Goal: Task Accomplishment & Management: Complete application form

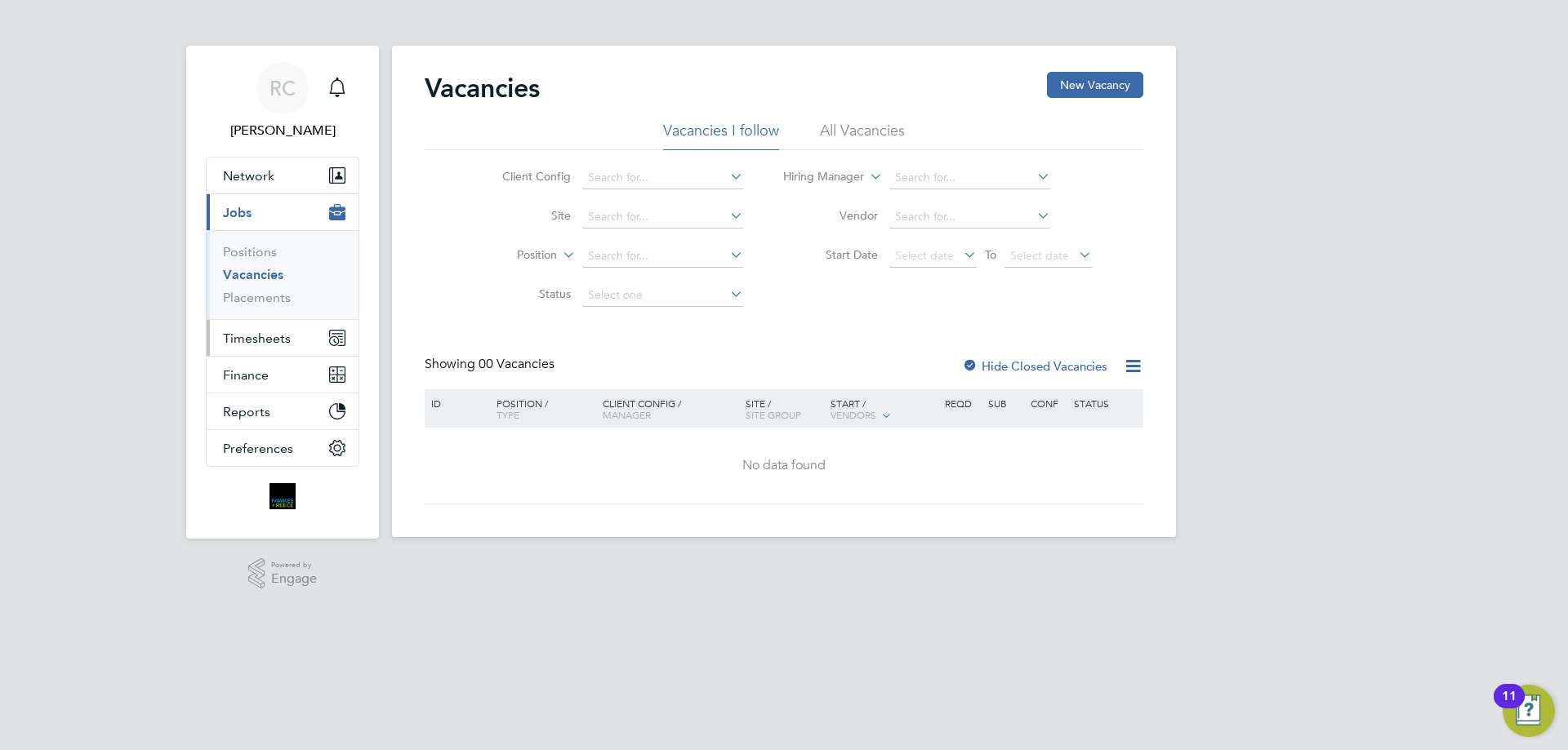
click at [265, 340] on span "Timesheets" at bounding box center [257, 338] width 68 height 15
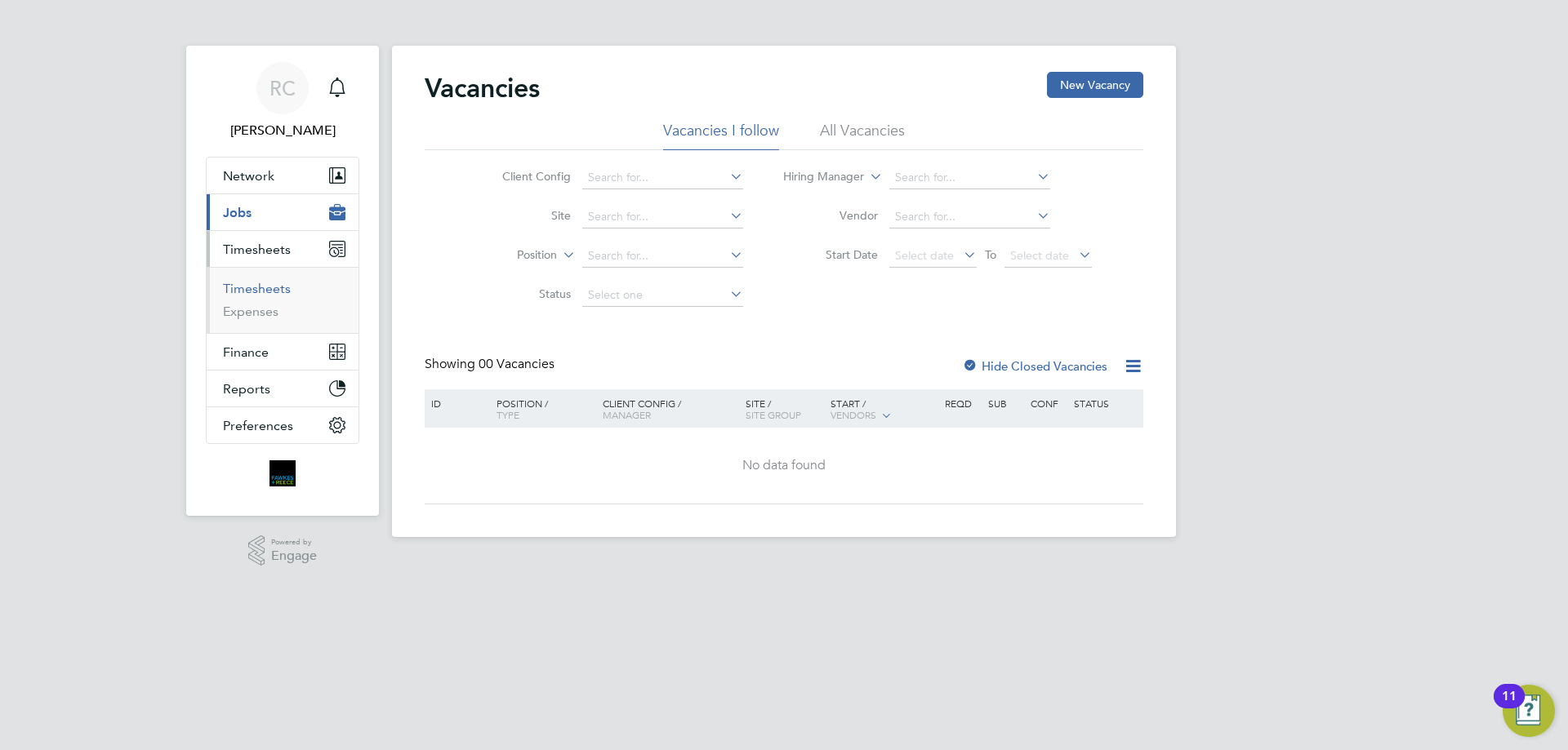
click at [255, 287] on link "Timesheets" at bounding box center [257, 288] width 68 height 15
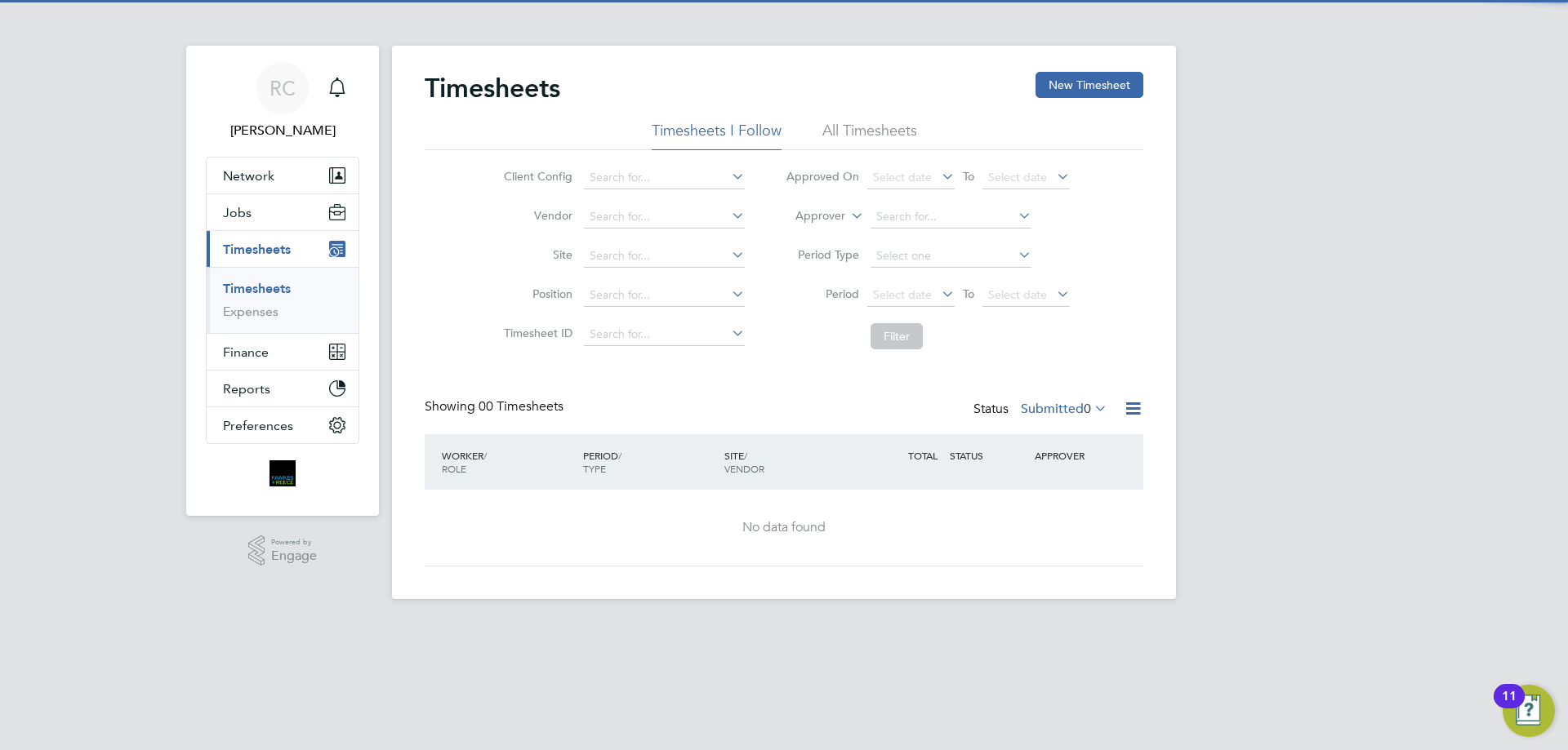
click at [899, 118] on div "Timesheets New Timesheet" at bounding box center [784, 96] width 719 height 49
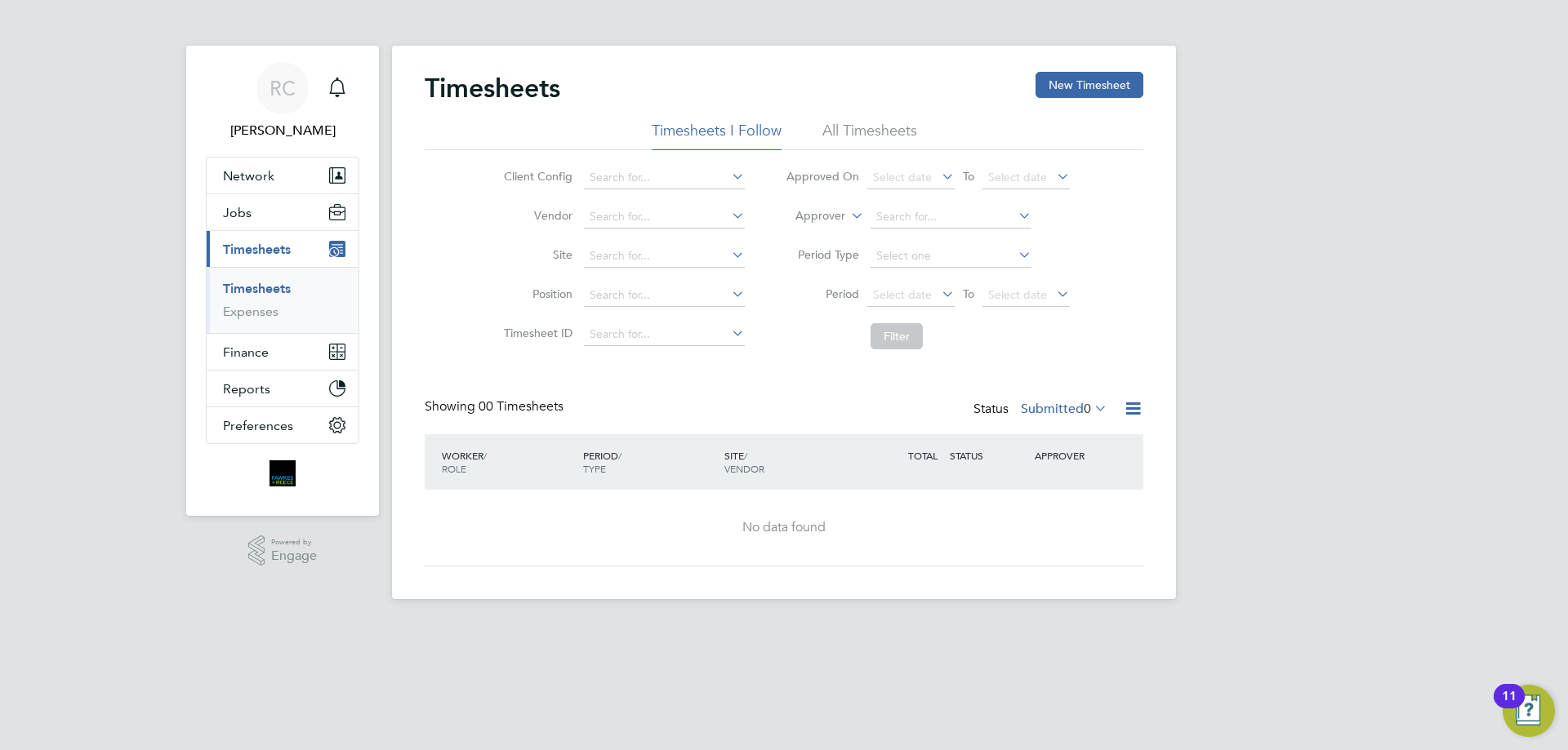
click at [888, 132] on li "All Timesheets" at bounding box center [869, 135] width 95 height 30
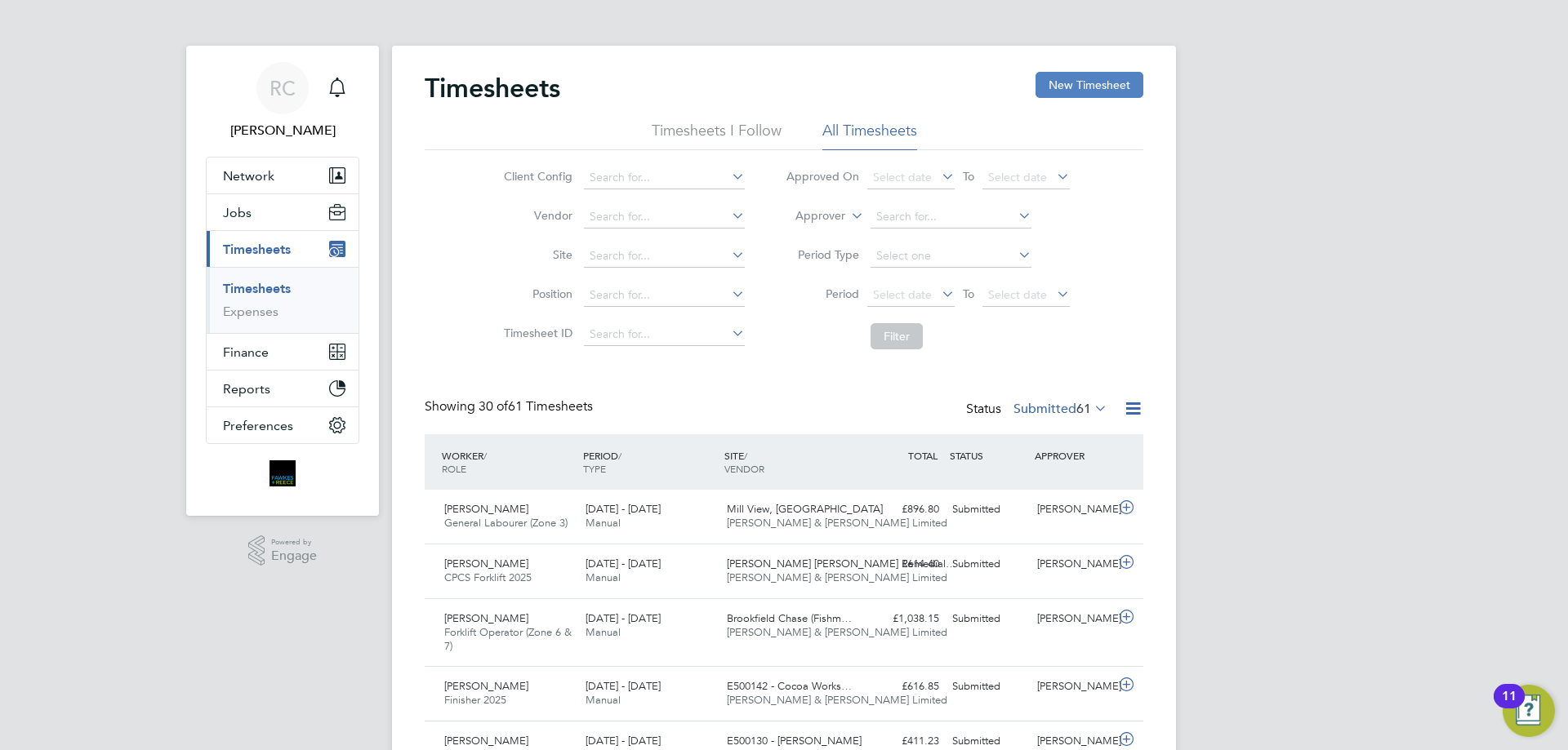
click at [1093, 82] on button "New Timesheet" at bounding box center [1090, 84] width 108 height 26
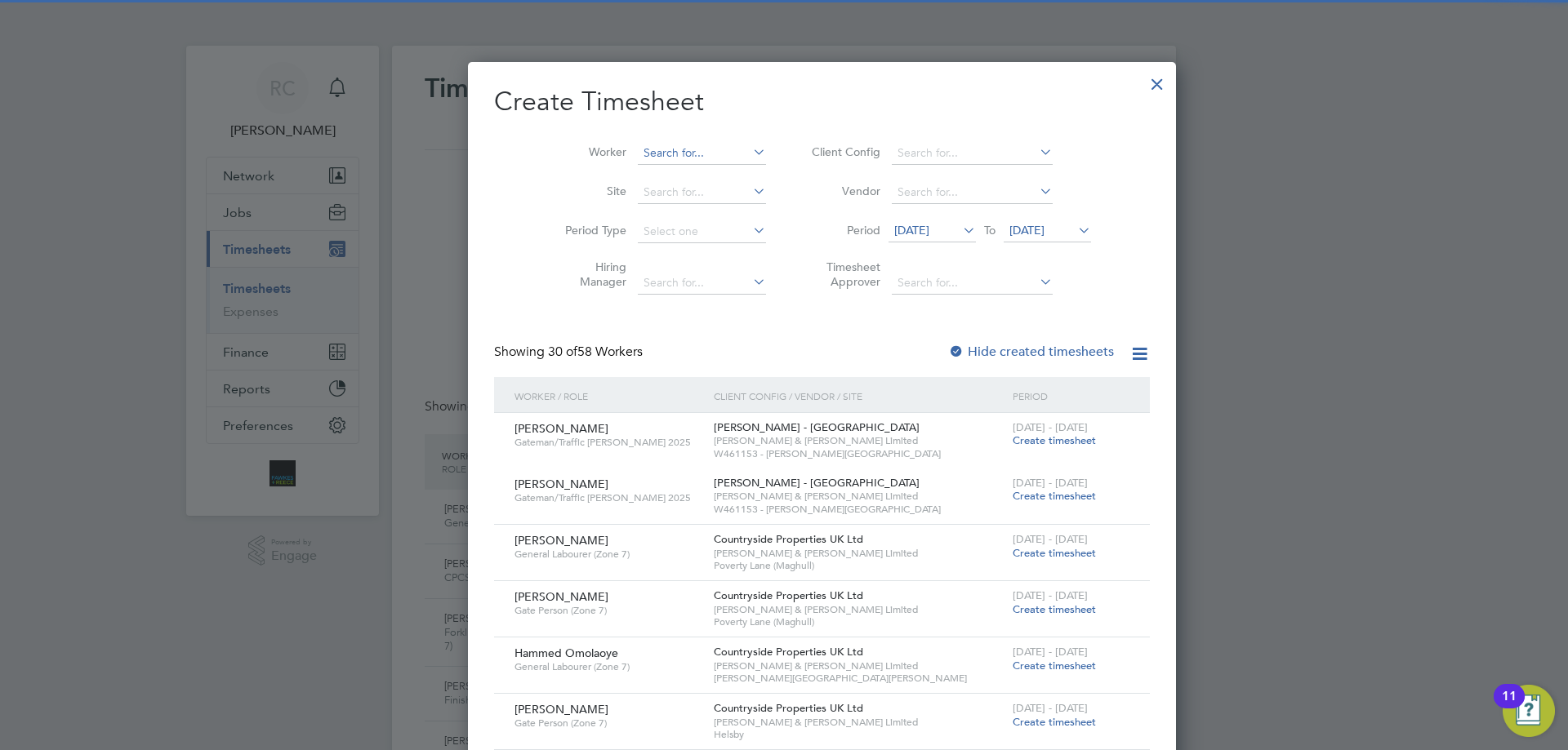
click at [638, 148] on input at bounding box center [703, 153] width 128 height 23
click at [700, 176] on b "Musc" at bounding box center [713, 175] width 28 height 13
type input "[PERSON_NAME]"
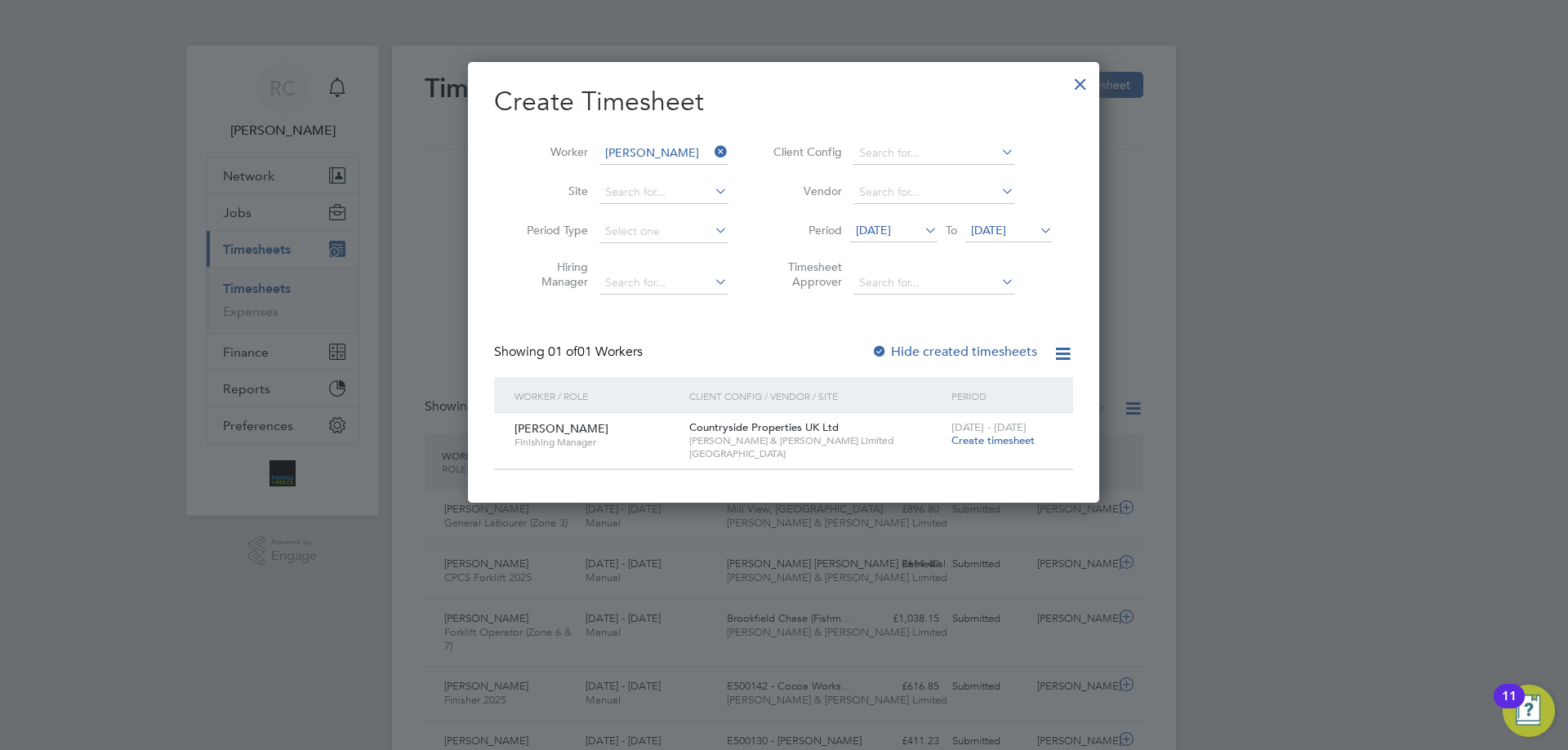
click at [994, 442] on span "Create timesheet" at bounding box center [993, 441] width 83 height 13
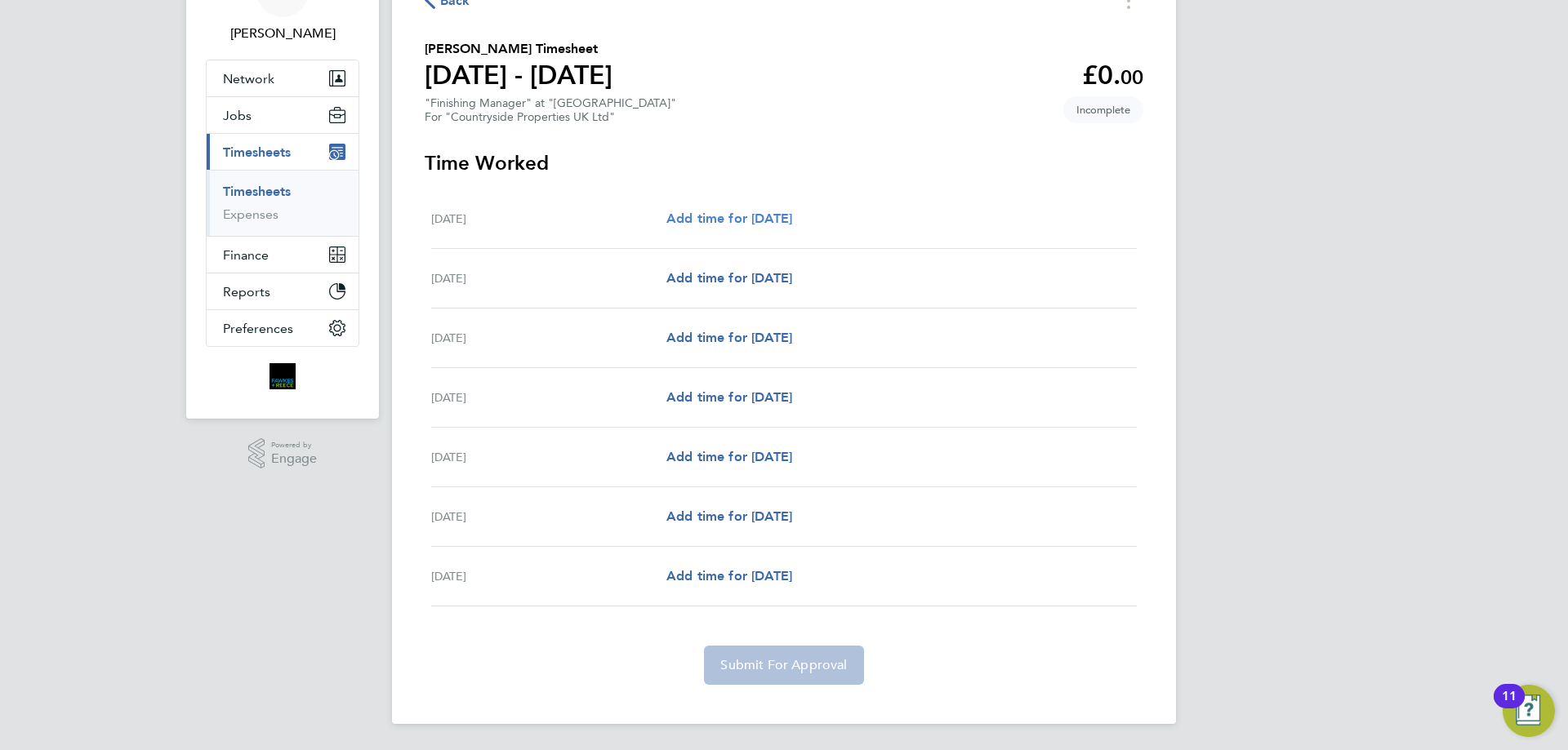
click at [727, 217] on span "Add time for [DATE]" at bounding box center [729, 218] width 126 height 15
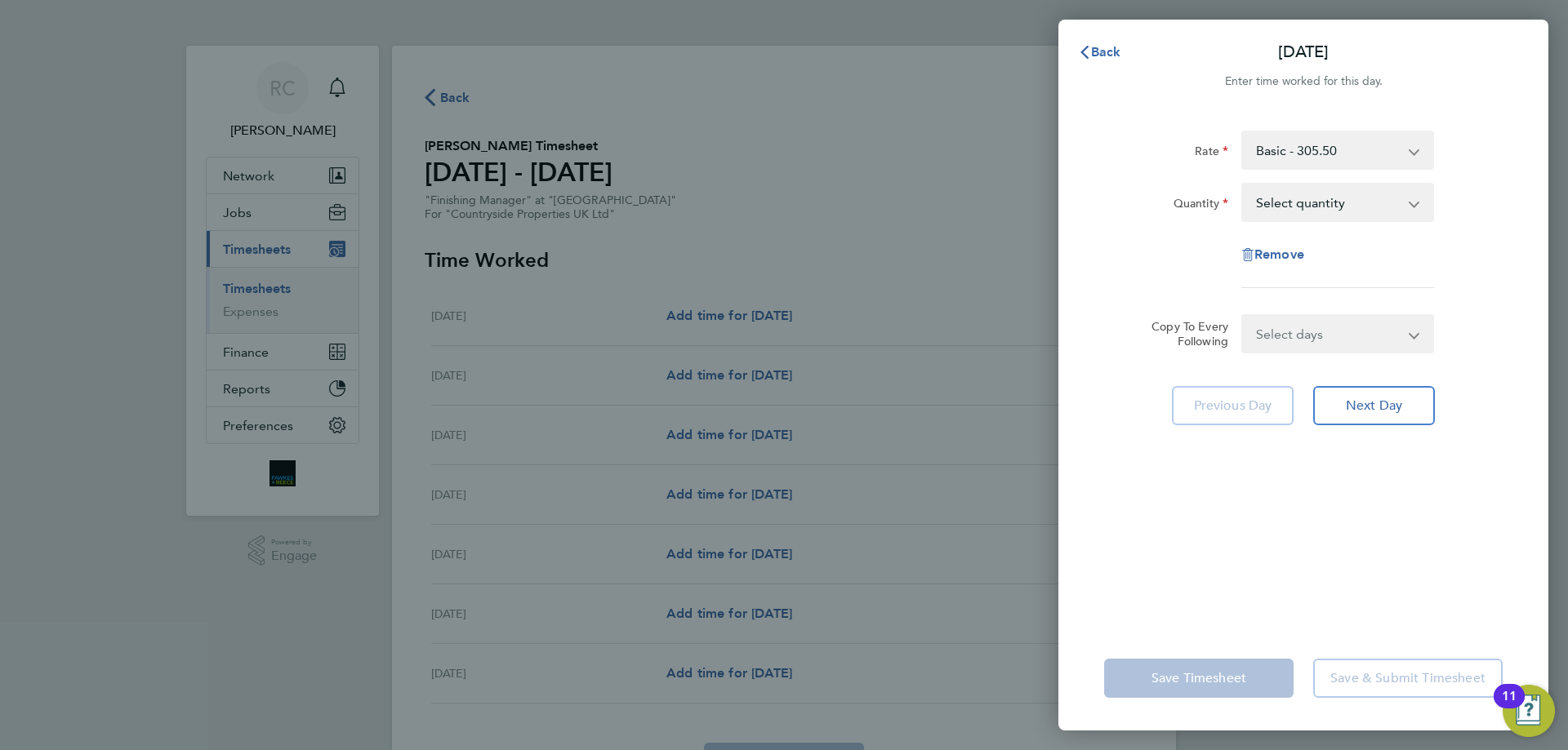
click at [1414, 205] on app-icon-cross-button at bounding box center [1423, 203] width 19 height 36
click at [1280, 200] on select "Select quantity 0.5 1" at bounding box center [1327, 203] width 170 height 36
select select "1"
click at [1243, 185] on select "Select quantity 0.5 1" at bounding box center [1327, 203] width 170 height 36
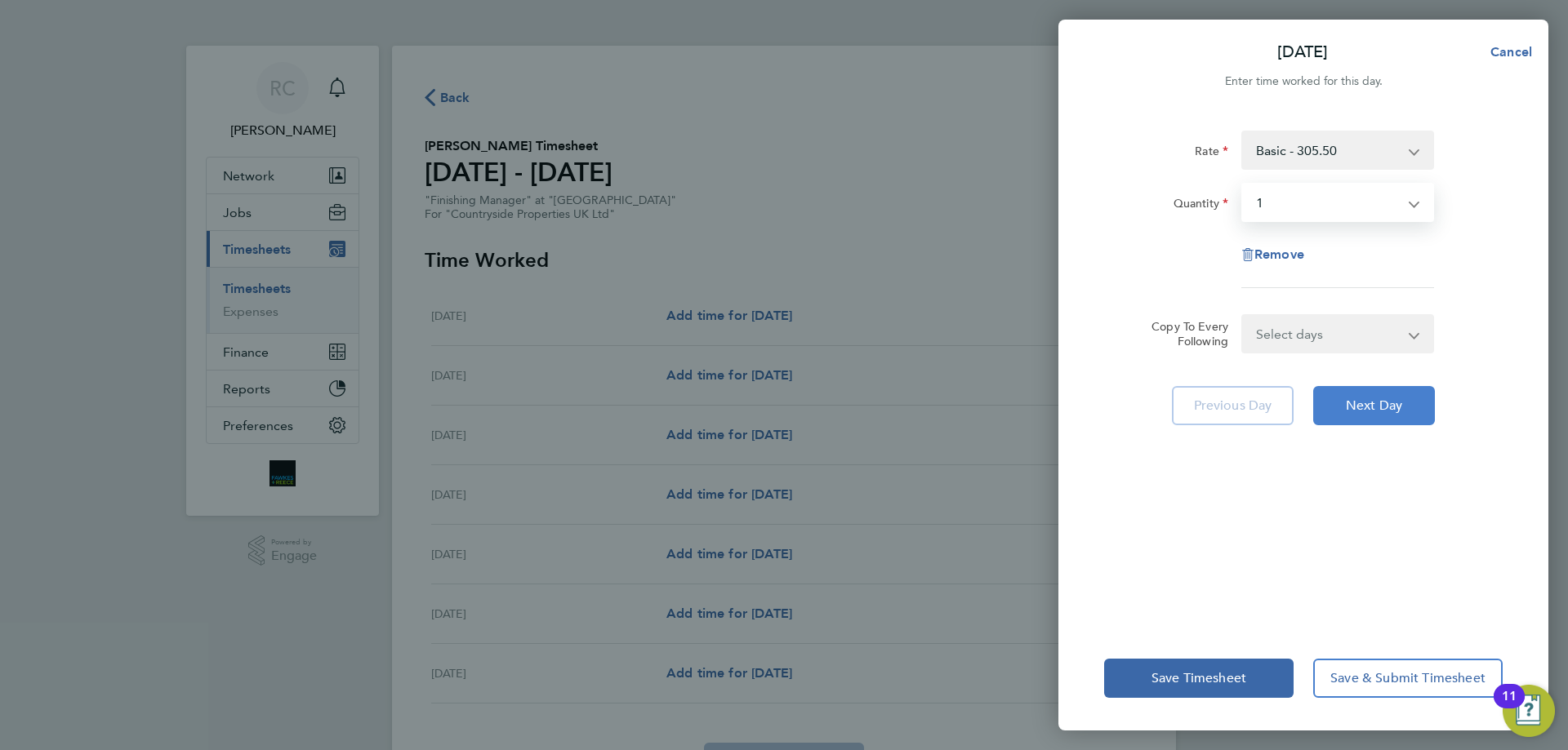
click at [1374, 411] on span "Next Day" at bounding box center [1374, 405] width 57 height 16
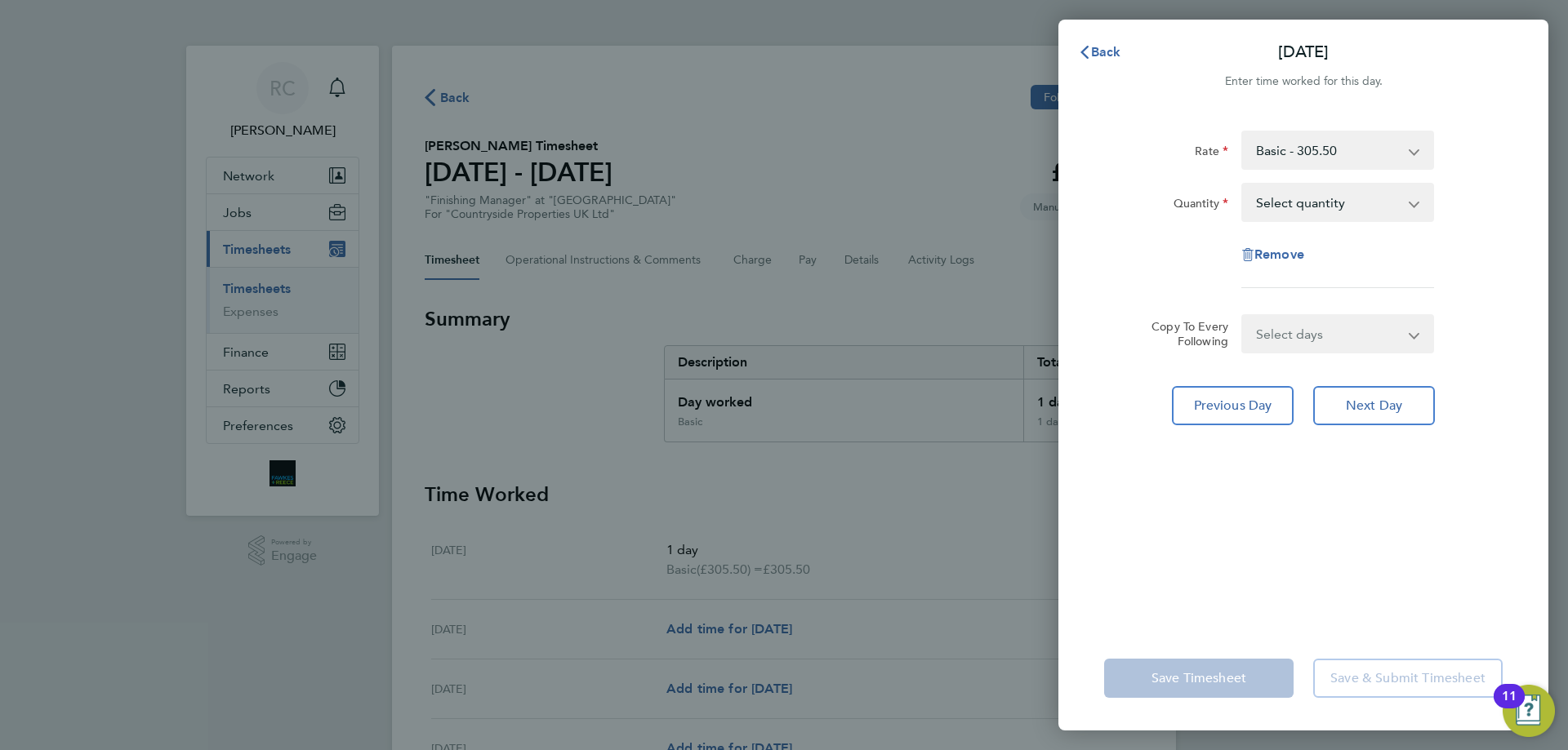
click at [1421, 334] on app-icon-cross-button at bounding box center [1424, 334] width 19 height 36
click at [1416, 334] on app-icon-cross-button at bounding box center [1424, 334] width 19 height 36
click at [1314, 334] on select "Select days Day Weekday (Mon-Fri) Weekend (Sat-Sun) [DATE] [DATE] [DATE] [DATE]…" at bounding box center [1328, 334] width 172 height 36
select select "WEEKEND"
click at [1243, 316] on select "Select days Day Weekday (Mon-Fri) Weekend (Sat-Sun) [DATE] [DATE] [DATE] [DATE]…" at bounding box center [1328, 334] width 172 height 36
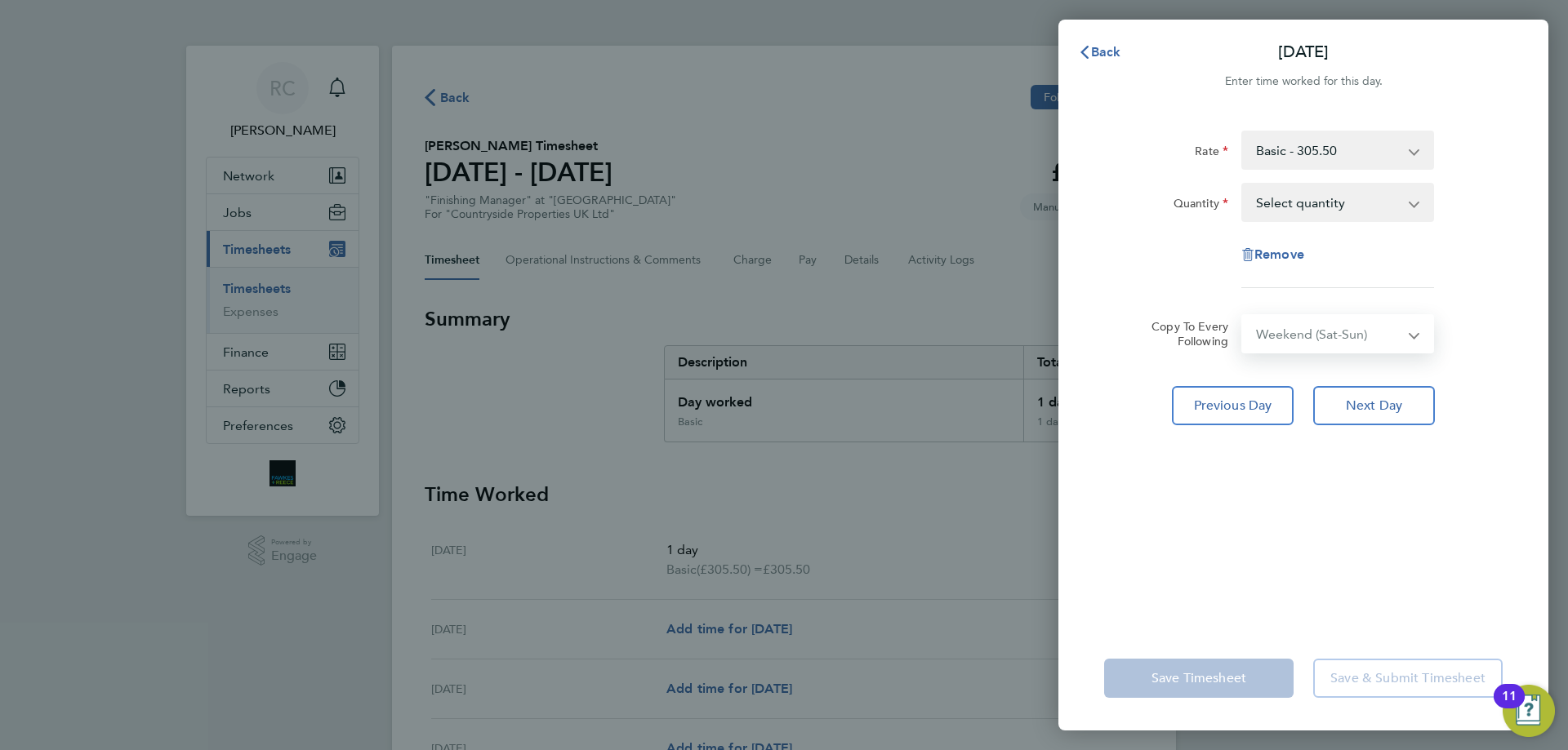
select select "[DATE]"
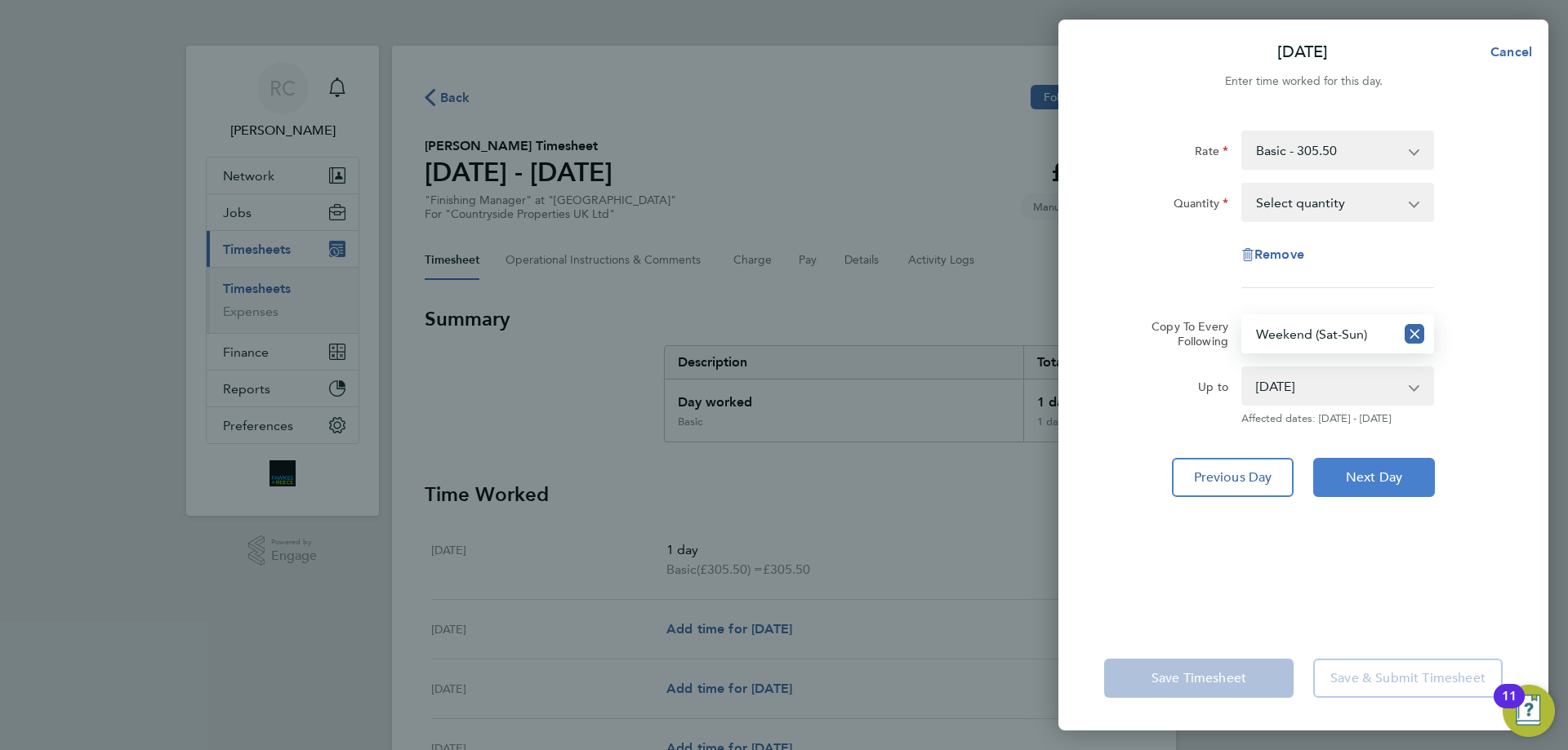
click at [1381, 477] on span "Next Day" at bounding box center [1374, 477] width 57 height 16
select select "0: null"
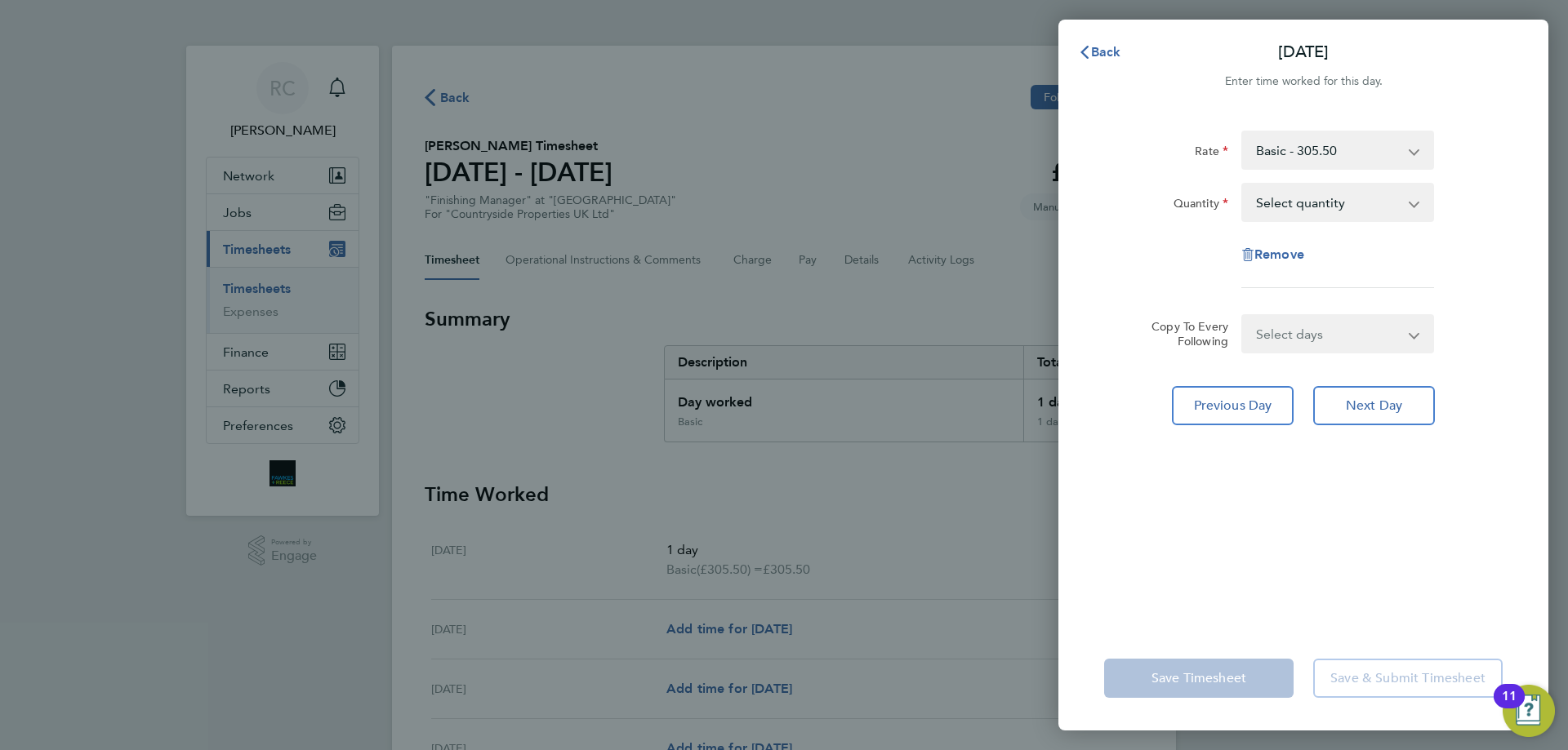
click at [1371, 196] on select "Select quantity 0.5 1" at bounding box center [1327, 203] width 170 height 36
select select "1"
click at [1243, 185] on select "Select quantity 0.5 1" at bounding box center [1327, 203] width 170 height 36
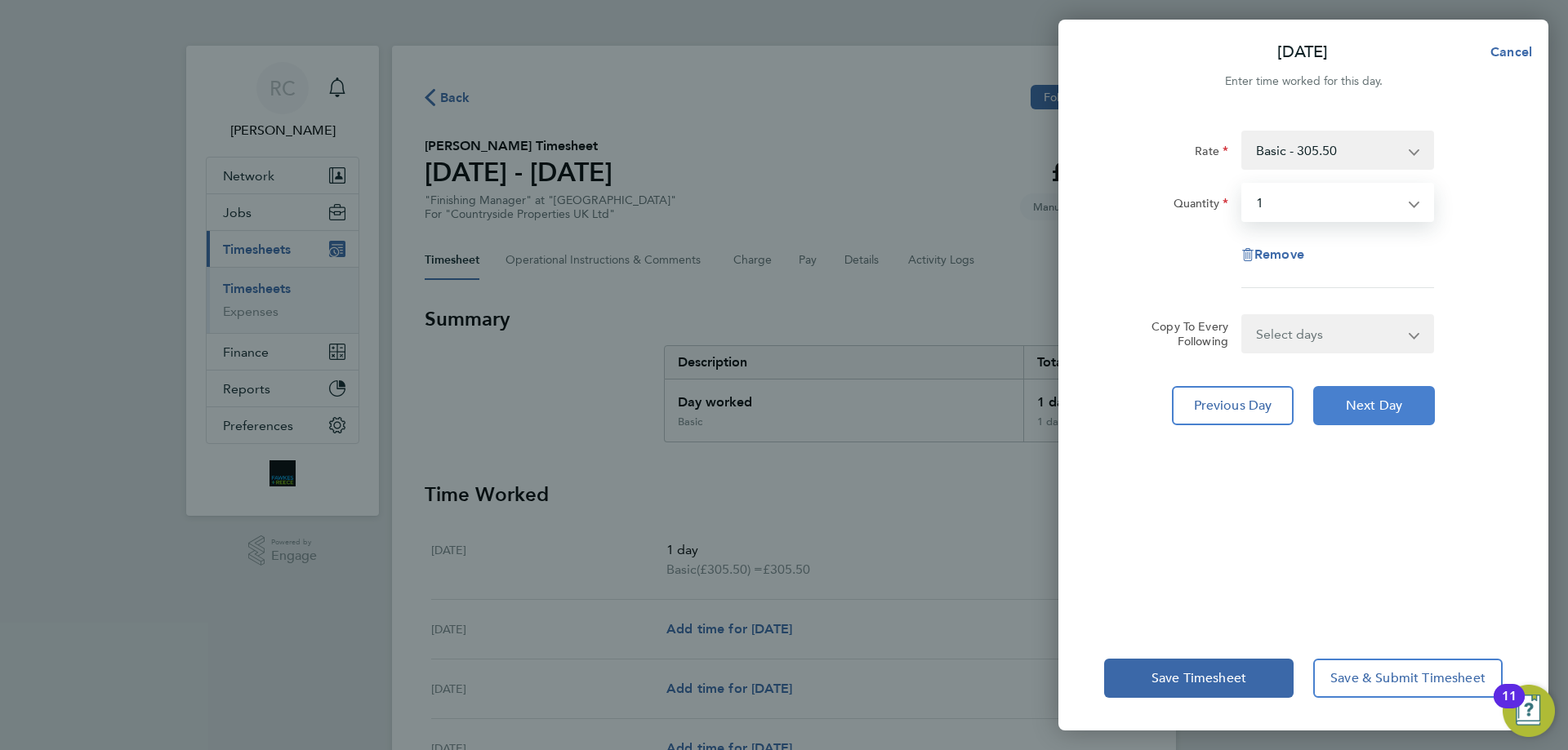
click at [1375, 414] on button "Next Day" at bounding box center [1374, 405] width 122 height 39
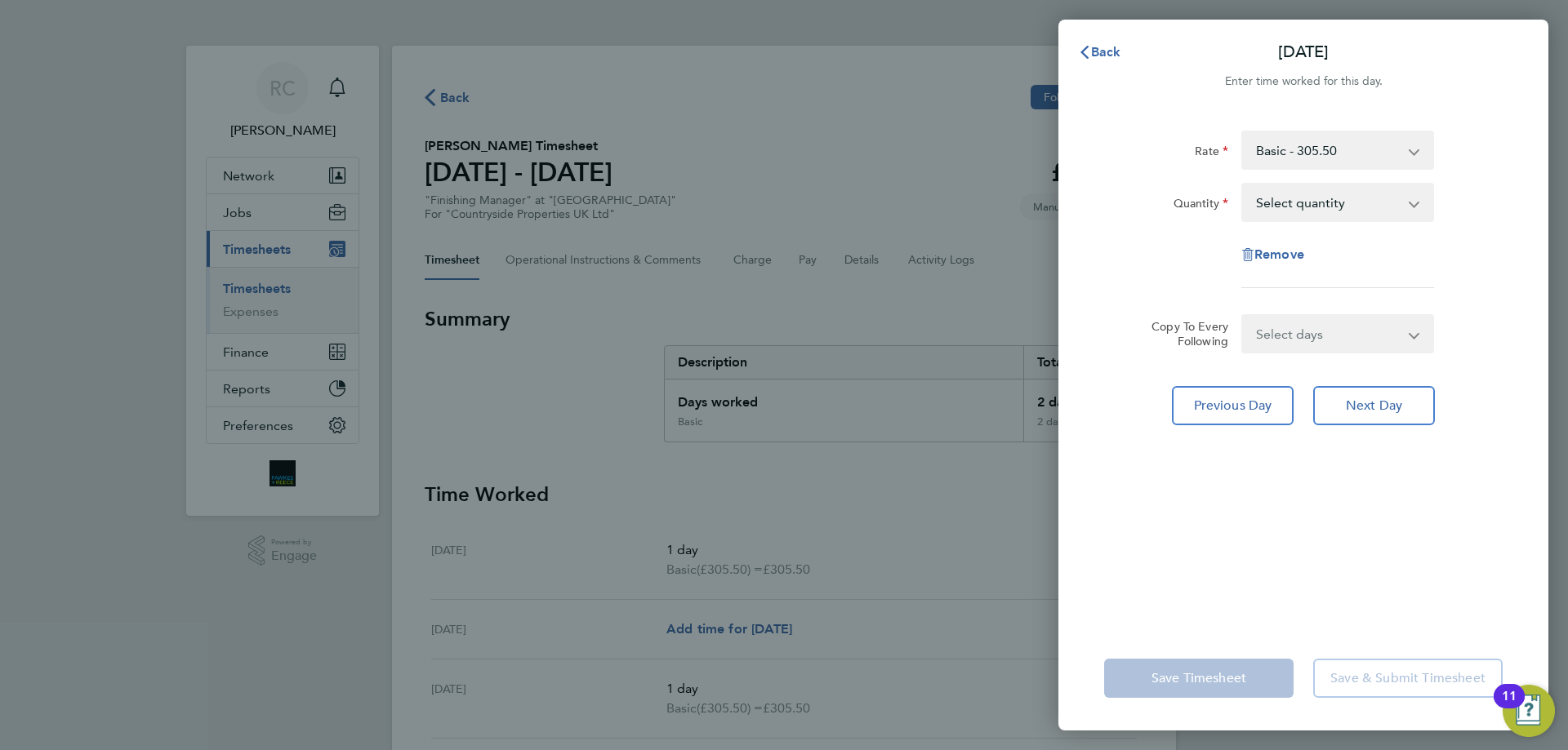
click at [1416, 207] on app-icon-cross-button at bounding box center [1423, 203] width 19 height 36
click at [1309, 201] on select "Select quantity 0.5 1" at bounding box center [1327, 203] width 170 height 36
select select "1"
click at [1243, 185] on select "Select quantity 0.5 1" at bounding box center [1327, 203] width 170 height 36
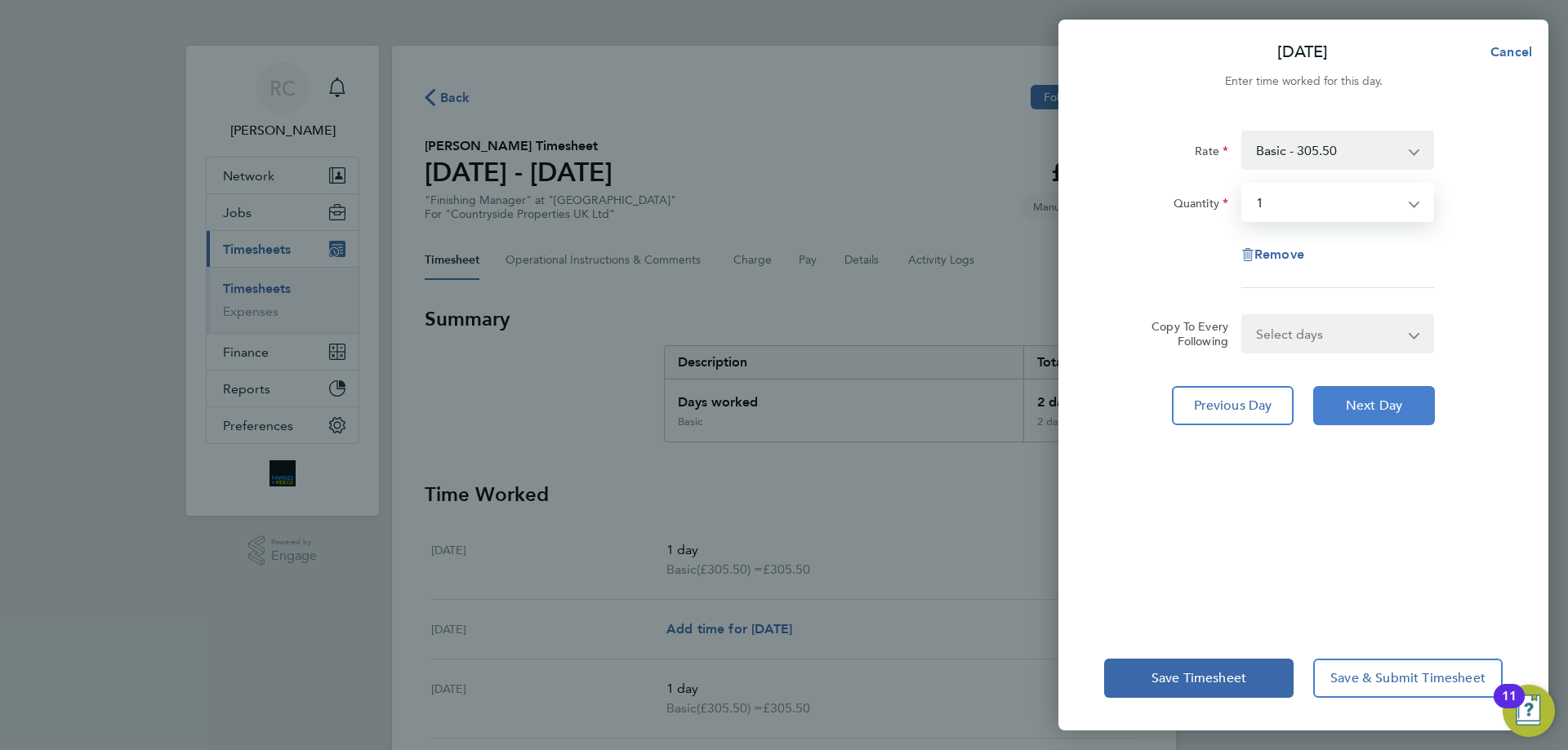
click at [1370, 410] on span "Next Day" at bounding box center [1374, 405] width 57 height 16
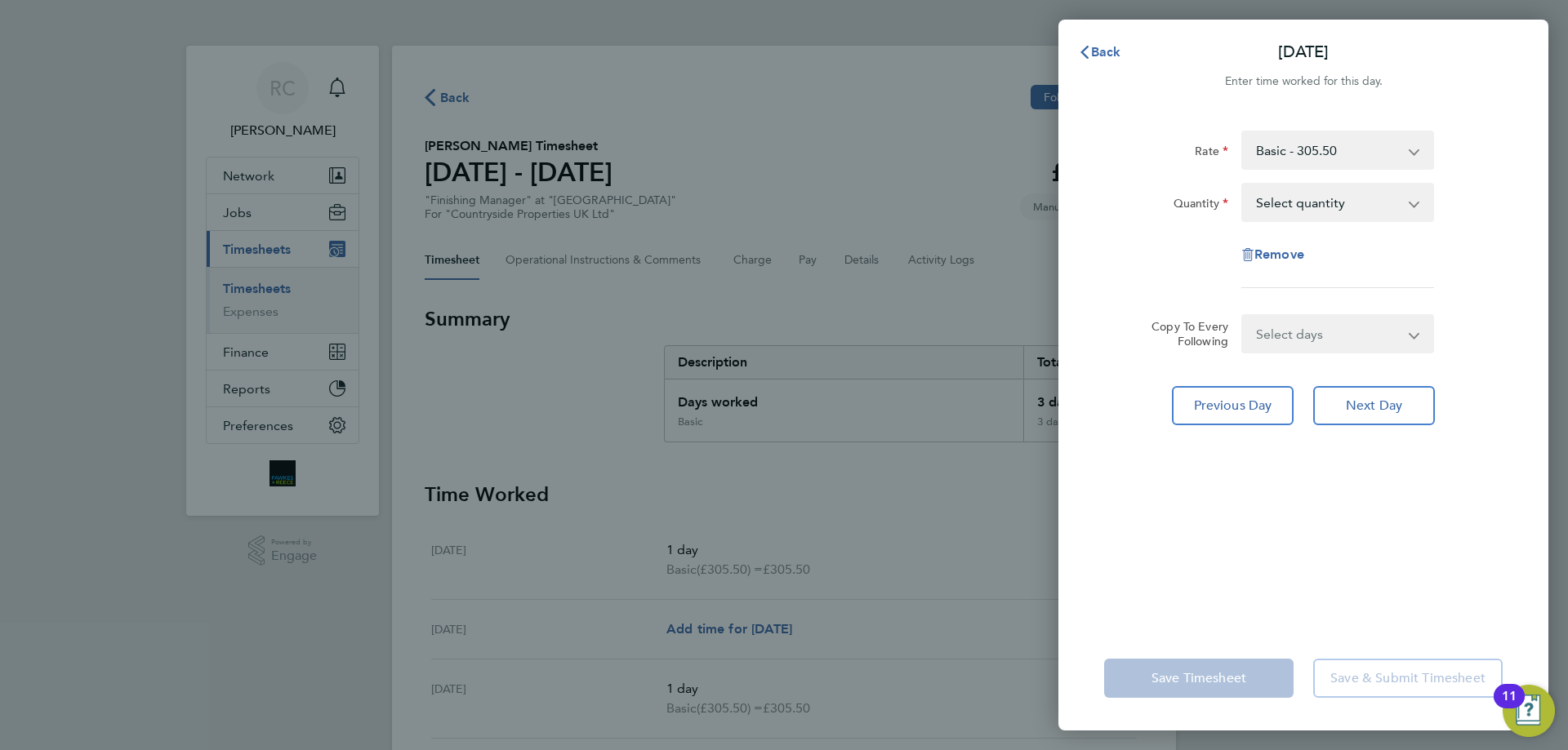
click at [1421, 200] on app-icon-cross-button at bounding box center [1423, 203] width 19 height 36
click at [1412, 202] on select "Select quantity 0.5 1" at bounding box center [1327, 203] width 170 height 36
select select "1"
click at [1243, 185] on select "Select quantity 0.5 1" at bounding box center [1327, 203] width 170 height 36
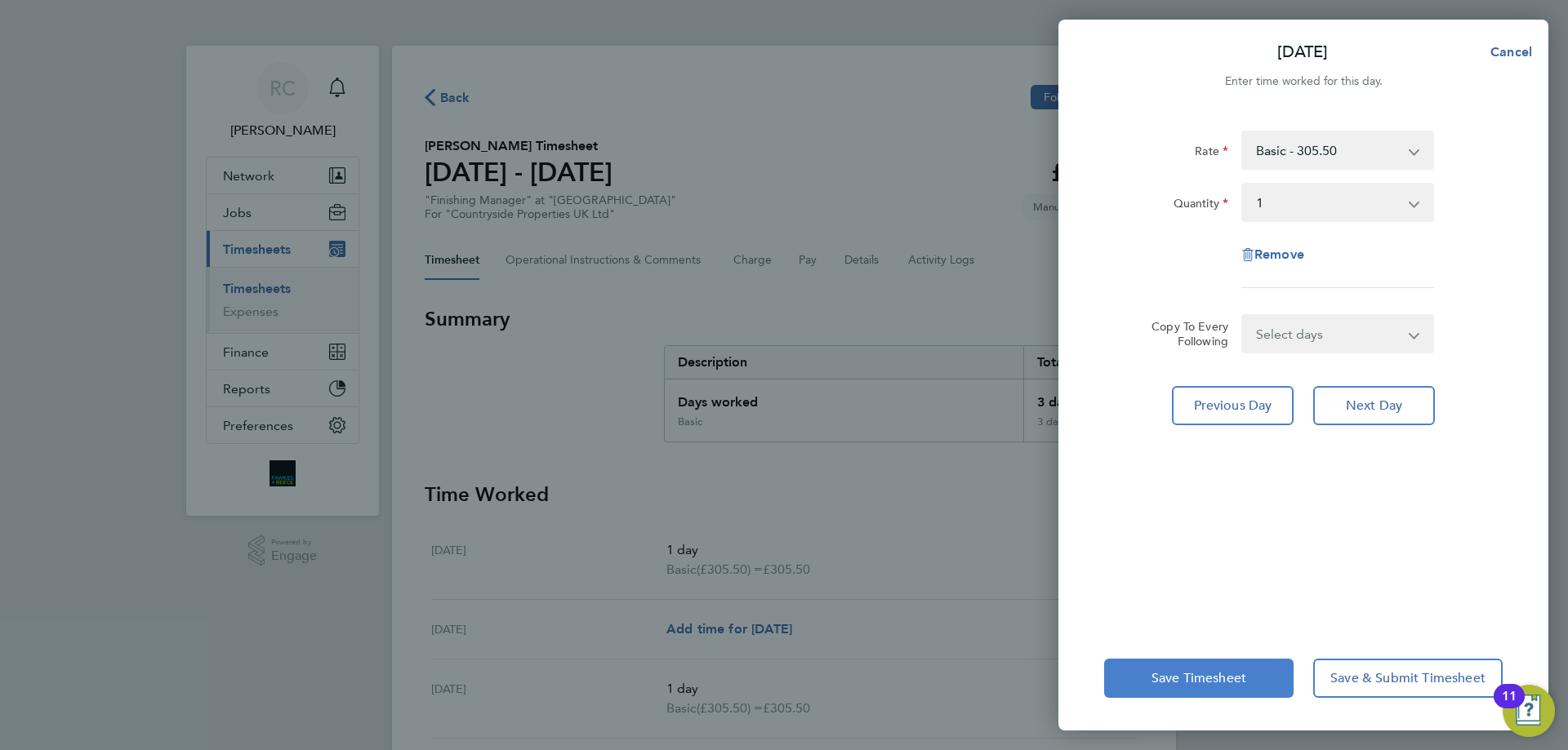
click at [1204, 686] on button "Save Timesheet" at bounding box center [1199, 678] width 190 height 39
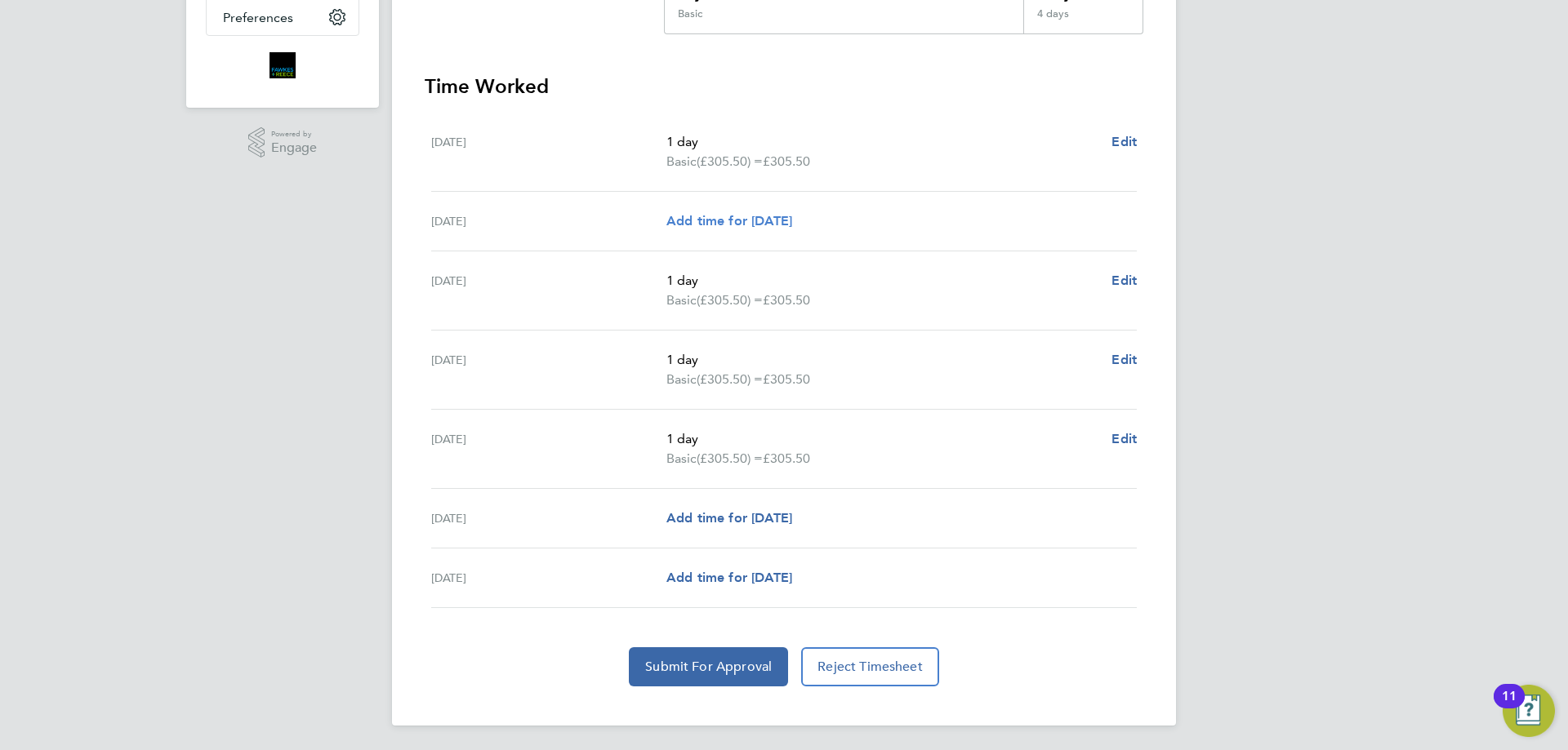
click at [704, 212] on link "Add time for [DATE]" at bounding box center [729, 221] width 126 height 19
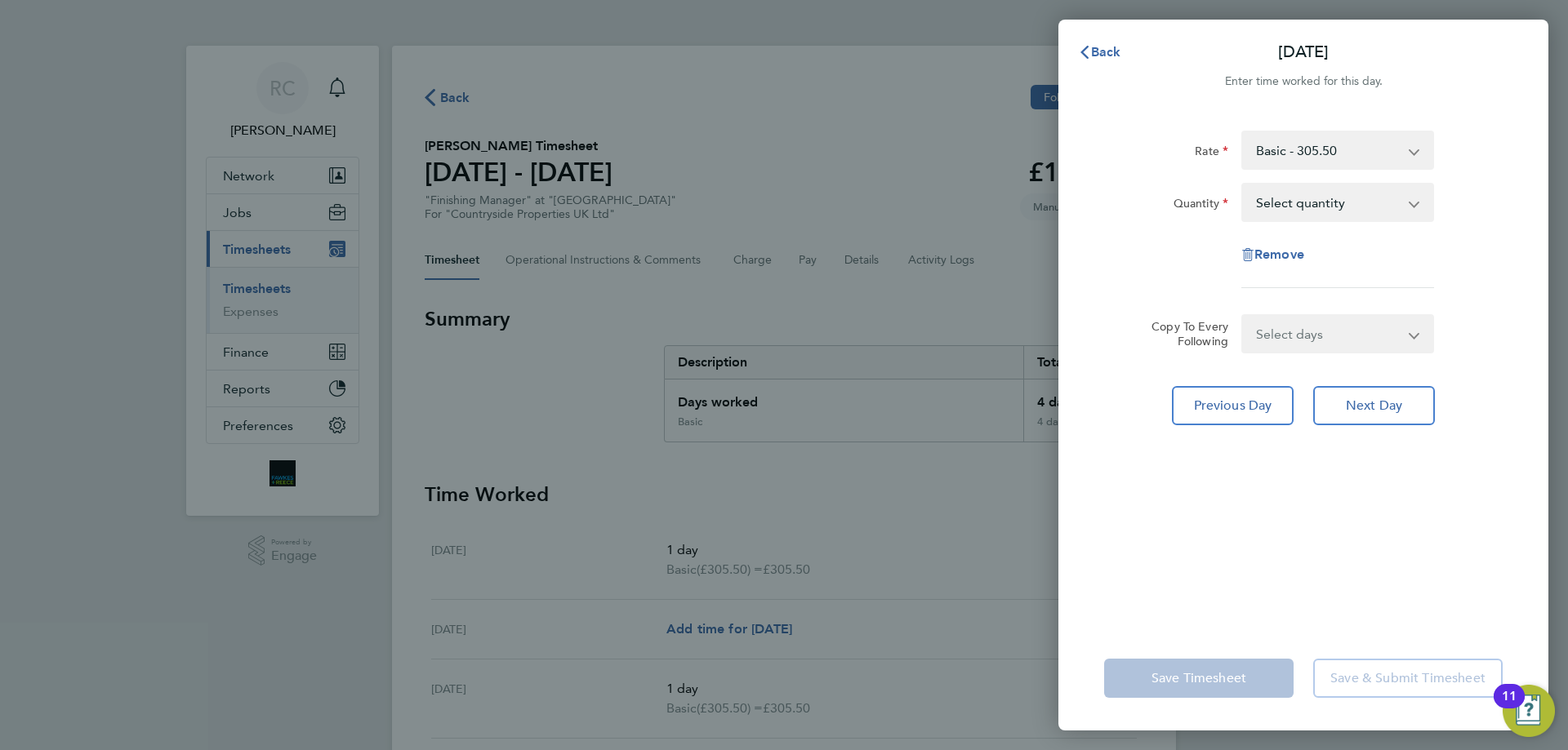
click at [1323, 209] on select "Select quantity 0.5 1" at bounding box center [1327, 203] width 170 height 36
select select "1"
click at [1243, 185] on select "Select quantity 0.5 1" at bounding box center [1327, 203] width 170 height 36
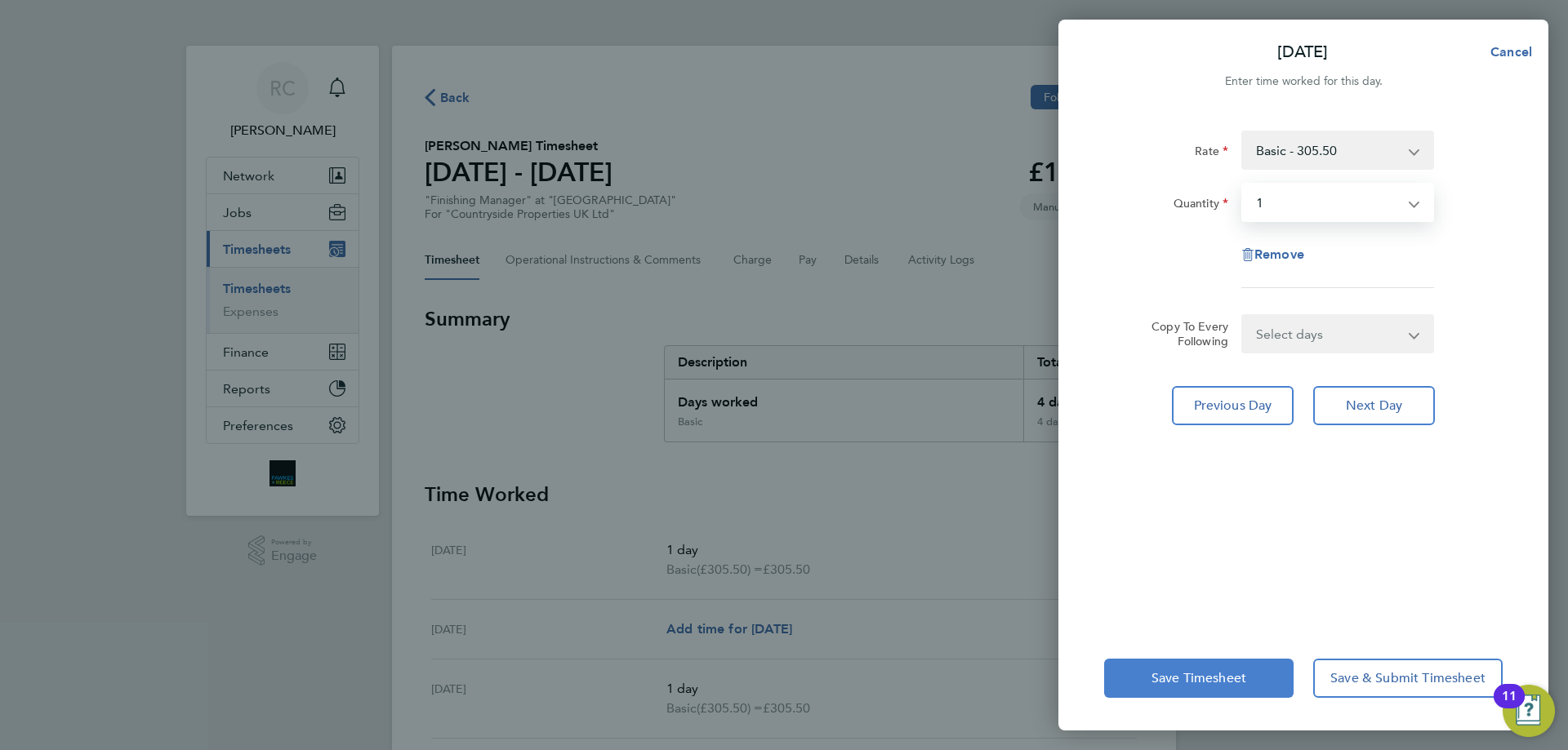
click at [1193, 677] on span "Save Timesheet" at bounding box center [1199, 678] width 95 height 16
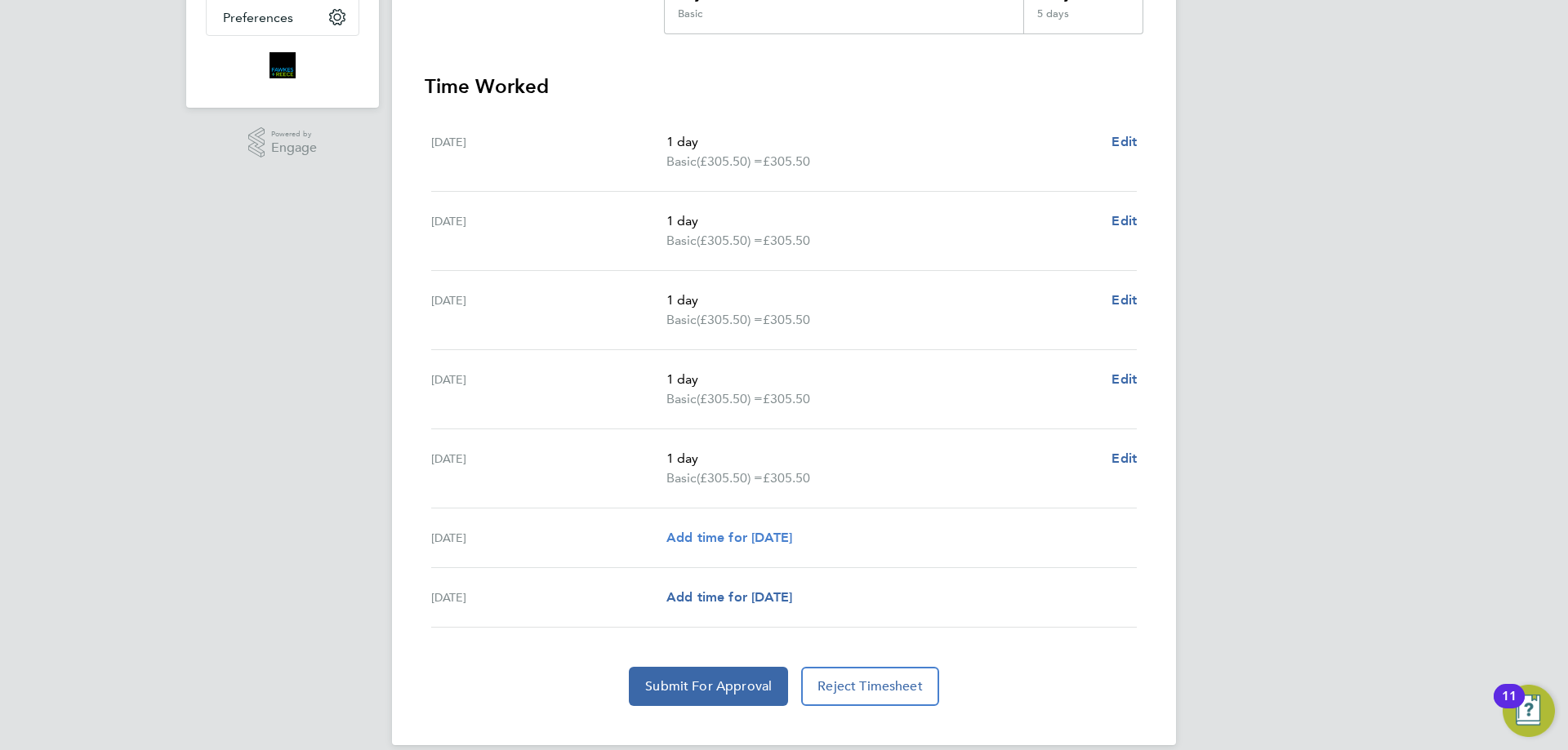
click at [736, 540] on span "Add time for [DATE]" at bounding box center [729, 537] width 126 height 15
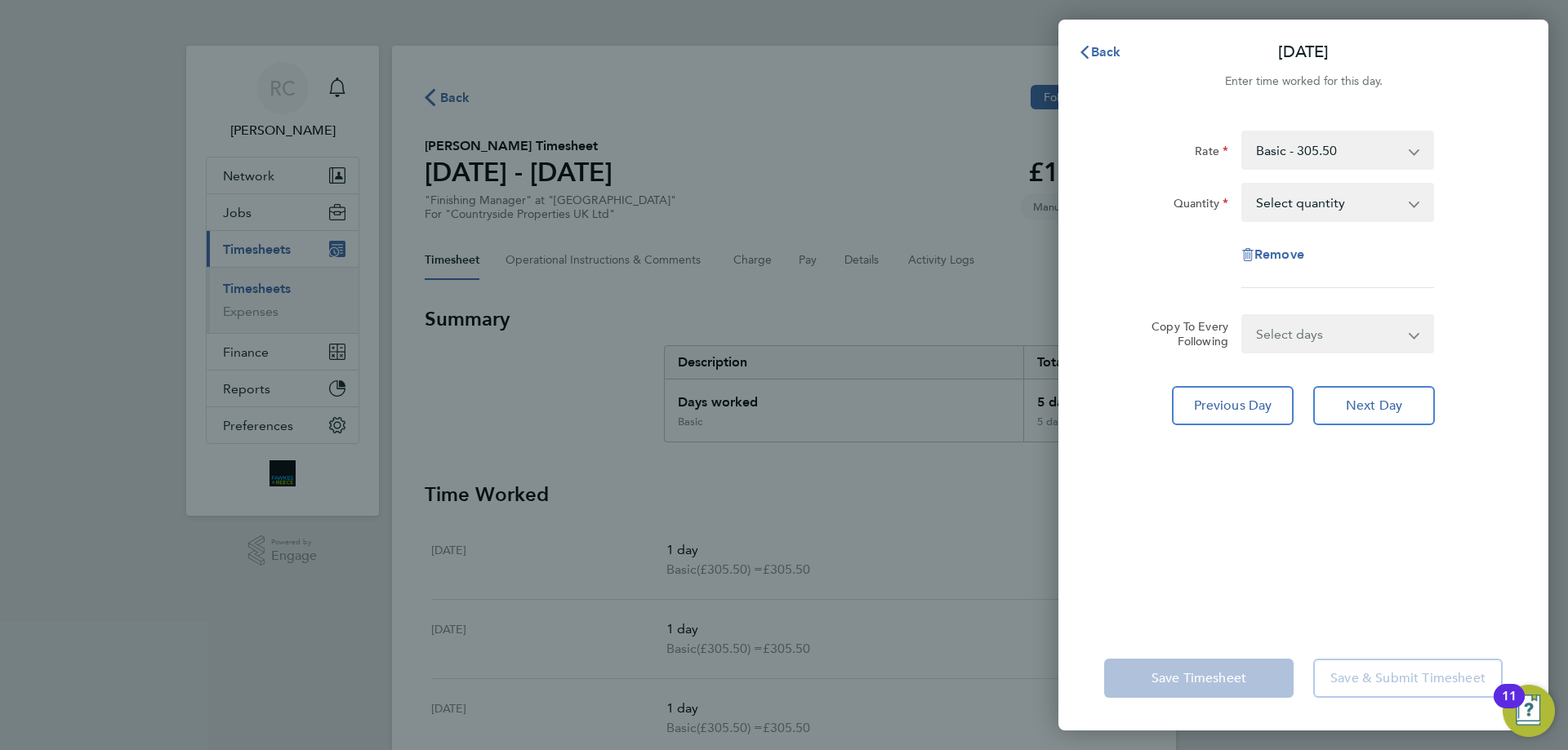
click at [1313, 204] on select "Select quantity 0.5 1" at bounding box center [1327, 203] width 170 height 36
select select "1"
click at [1243, 185] on select "Select quantity 0.5 1" at bounding box center [1327, 203] width 170 height 36
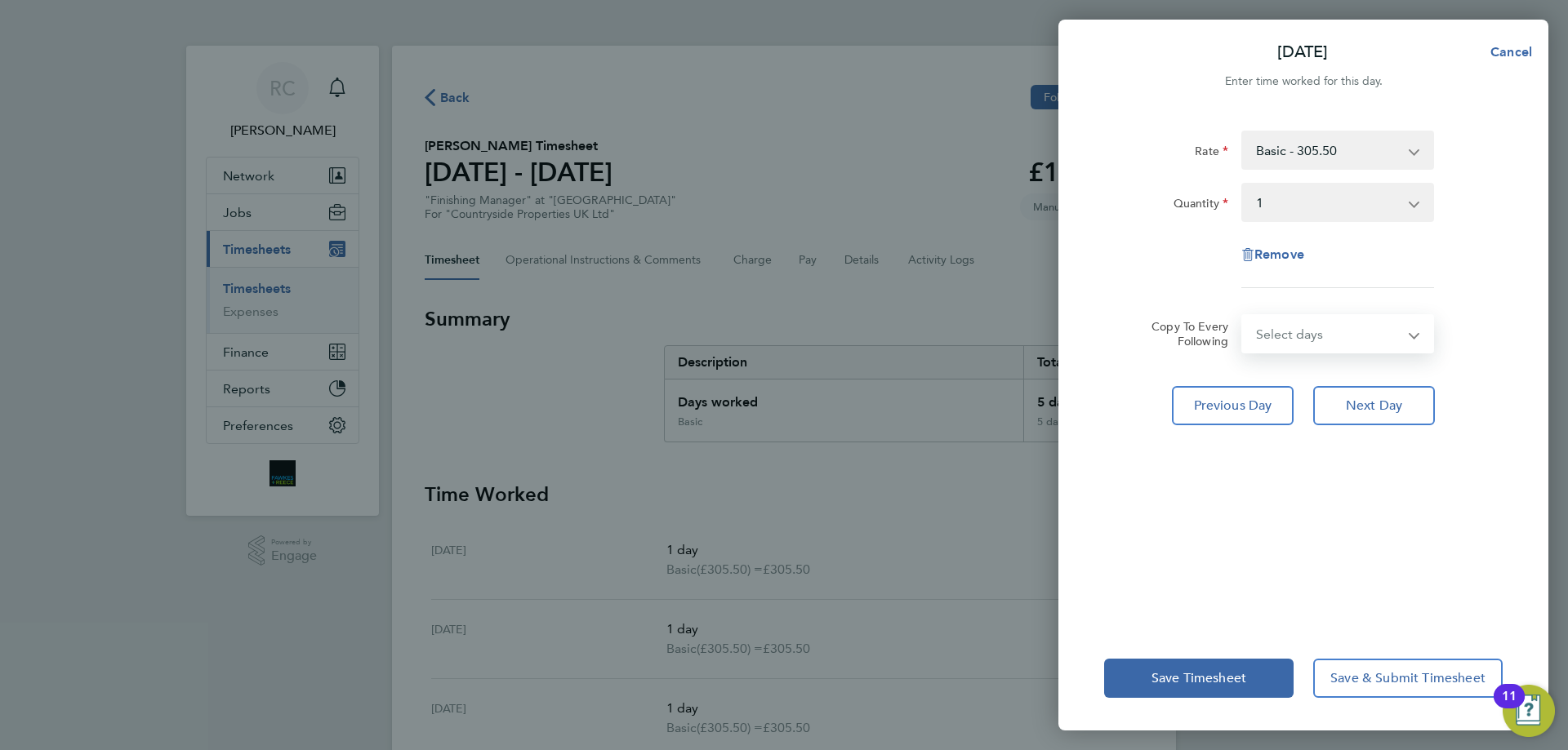
click at [1289, 350] on select "Select days [DATE]" at bounding box center [1328, 334] width 172 height 36
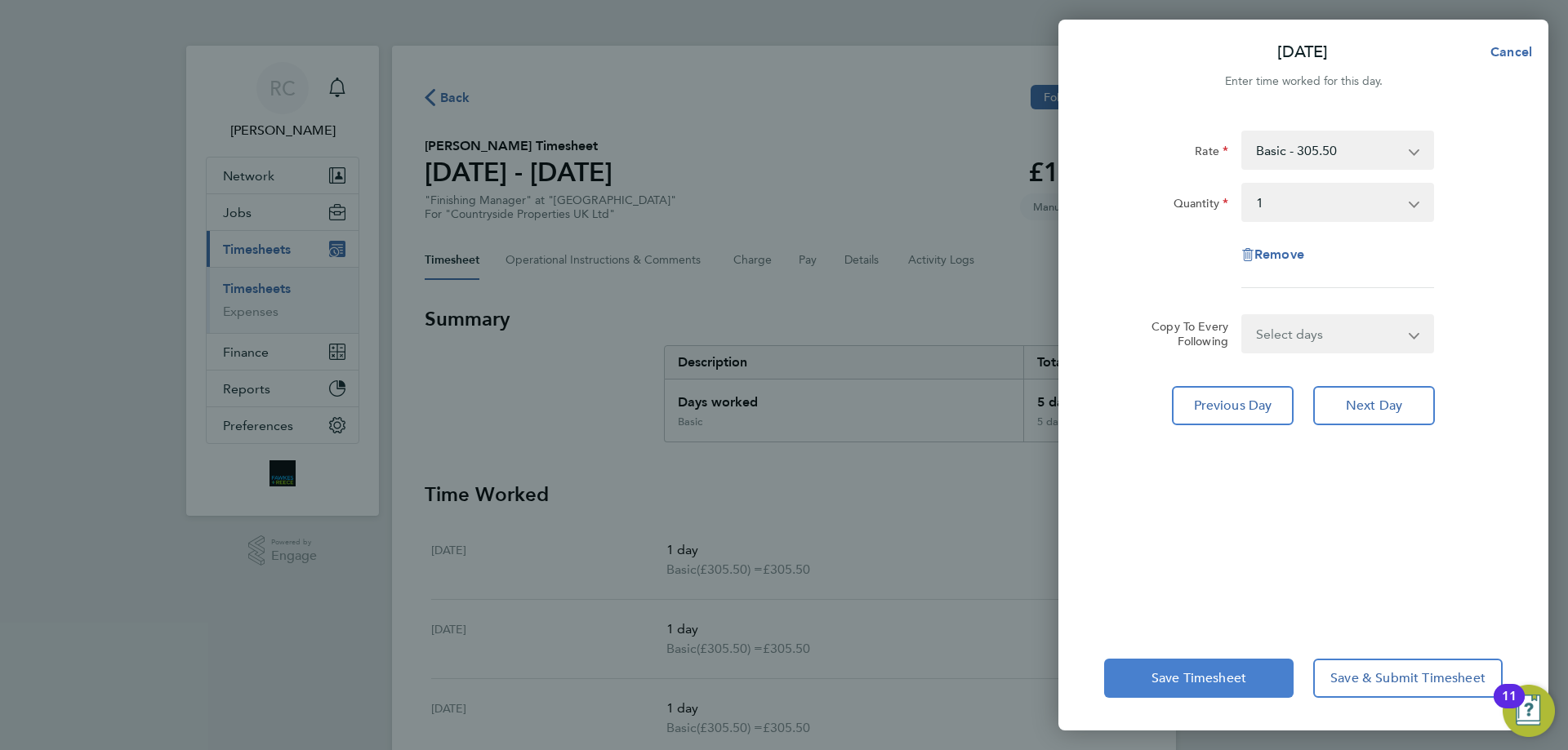
click at [1198, 665] on button "Save Timesheet" at bounding box center [1199, 678] width 190 height 39
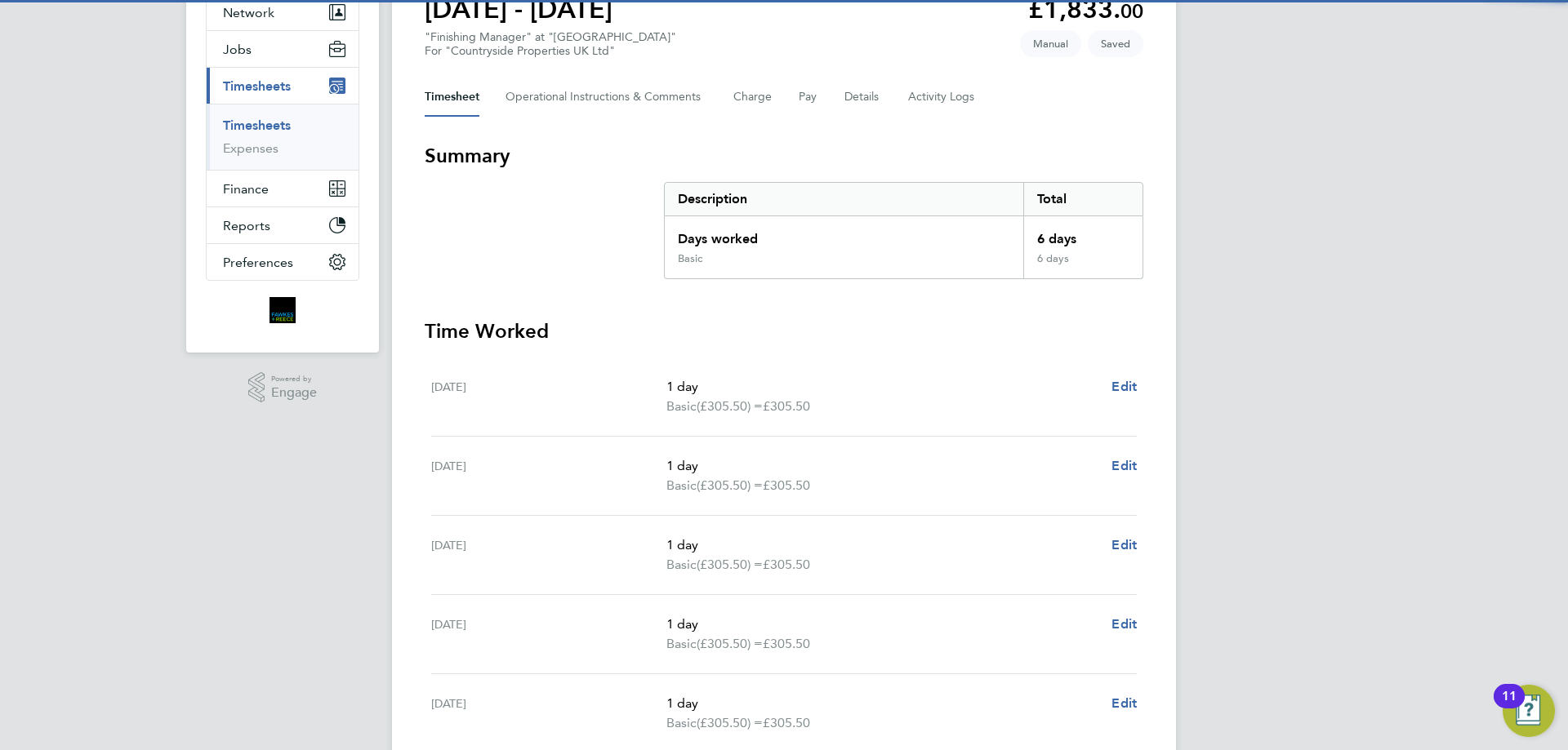
scroll to position [449, 0]
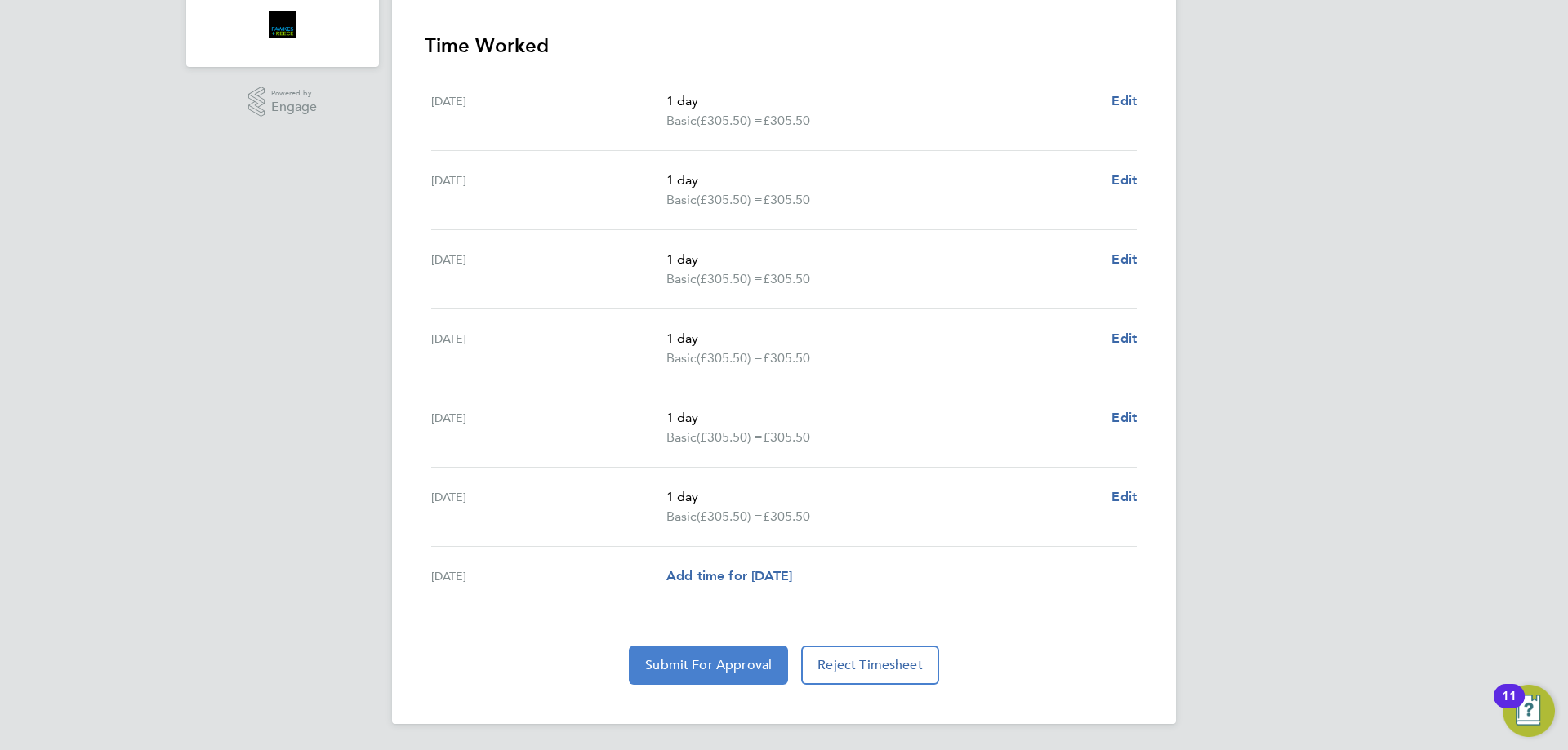
click at [697, 649] on button "Submit For Approval" at bounding box center [708, 665] width 159 height 39
